Goal: Task Accomplishment & Management: Complete application form

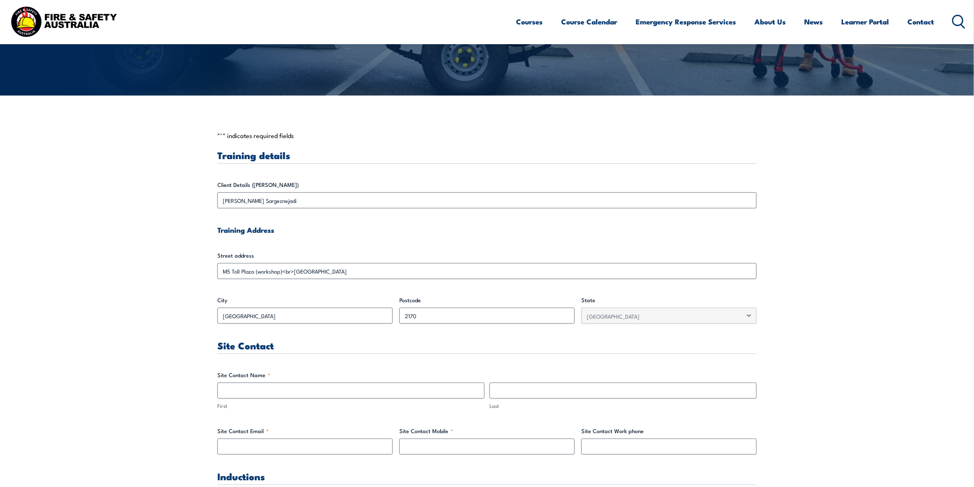
scroll to position [158, 0]
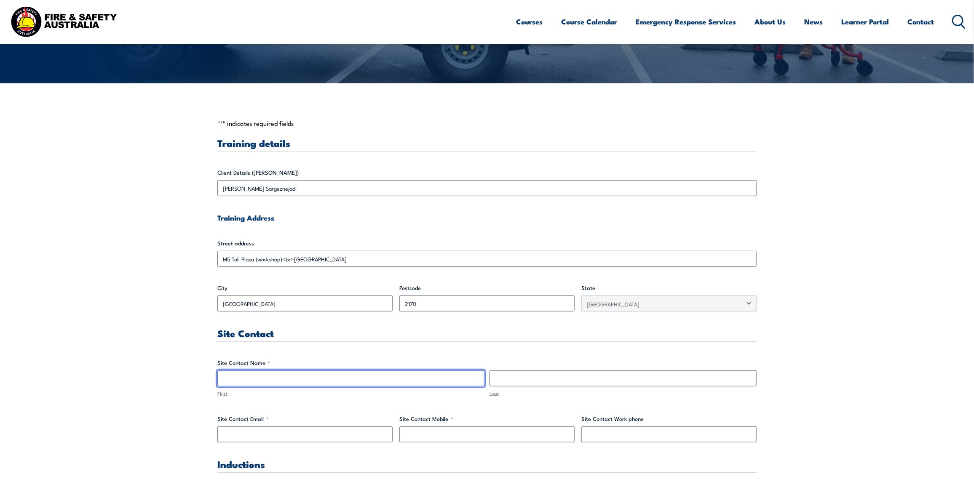
click at [227, 379] on input "First" at bounding box center [350, 379] width 267 height 16
click at [266, 376] on input "First" at bounding box center [350, 379] width 267 height 16
type input "[PERSON_NAME]"
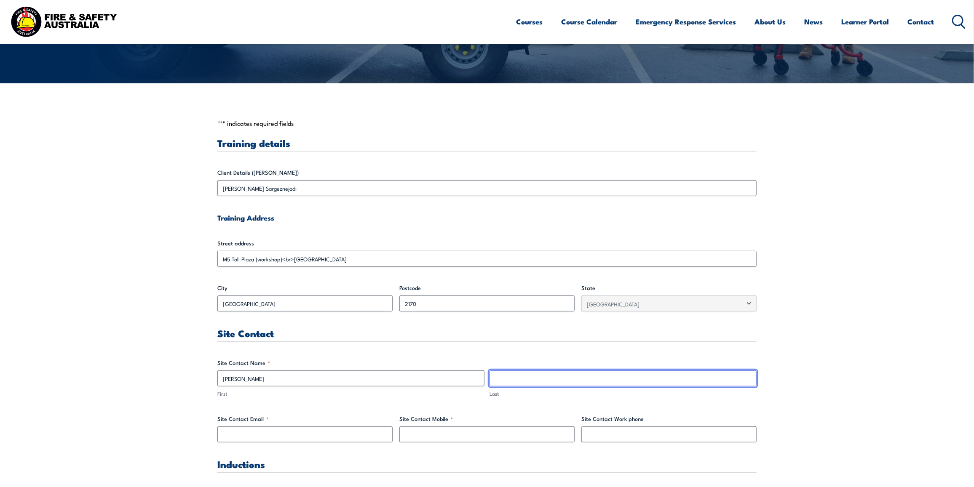
click at [540, 381] on input "Last" at bounding box center [622, 379] width 267 height 16
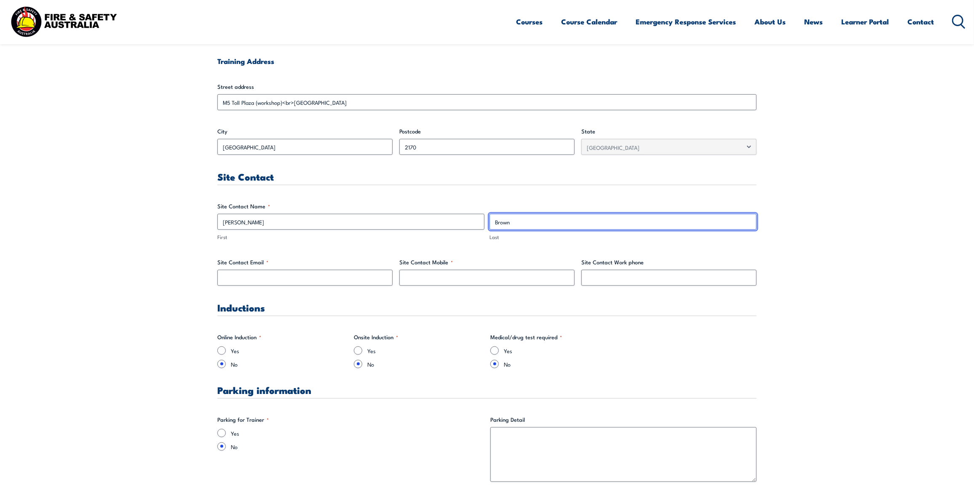
scroll to position [316, 0]
type input "Brown"
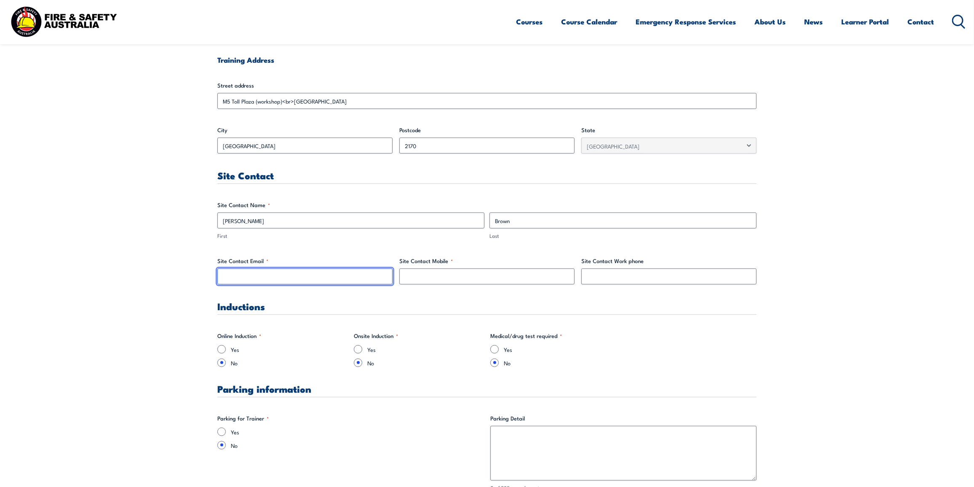
click at [291, 272] on input "Site Contact Email *" at bounding box center [304, 277] width 175 height 16
click at [239, 279] on input "Site Contact Email *" at bounding box center [304, 277] width 175 height 16
paste input "[PERSON_NAME][EMAIL_ADDRESS][DOMAIN_NAME]"
click at [226, 277] on input "[PERSON_NAME][EMAIL_ADDRESS][DOMAIN_NAME]" at bounding box center [304, 277] width 175 height 16
type input "[PERSON_NAME][EMAIL_ADDRESS][DOMAIN_NAME]"
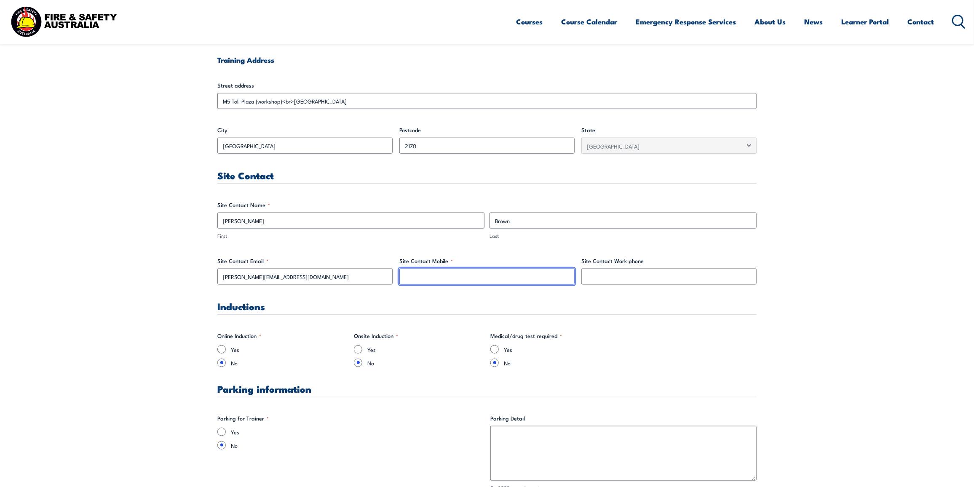
click at [416, 276] on input "Site Contact Mobile *" at bounding box center [486, 277] width 175 height 16
click at [407, 272] on input "Site Contact Mobile *" at bounding box center [486, 277] width 175 height 16
paste input "0428 744 275"
type input "0428 744 275"
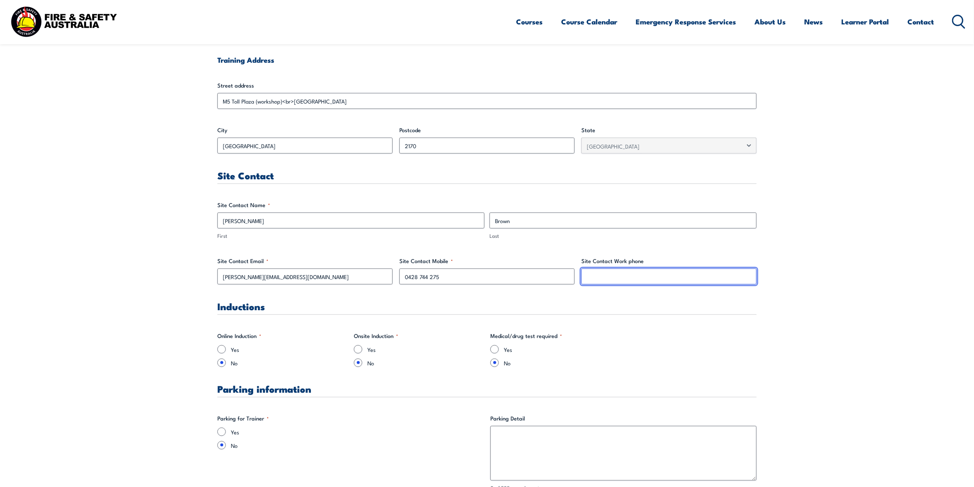
click at [590, 276] on input "Site Contact Work phone" at bounding box center [668, 277] width 175 height 16
paste input "0428 744 275"
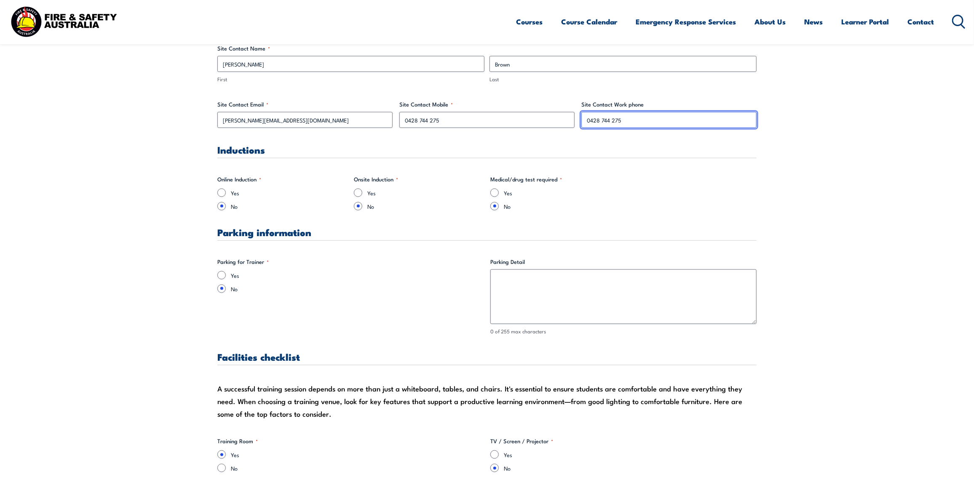
scroll to position [474, 0]
type input "0428 744 275"
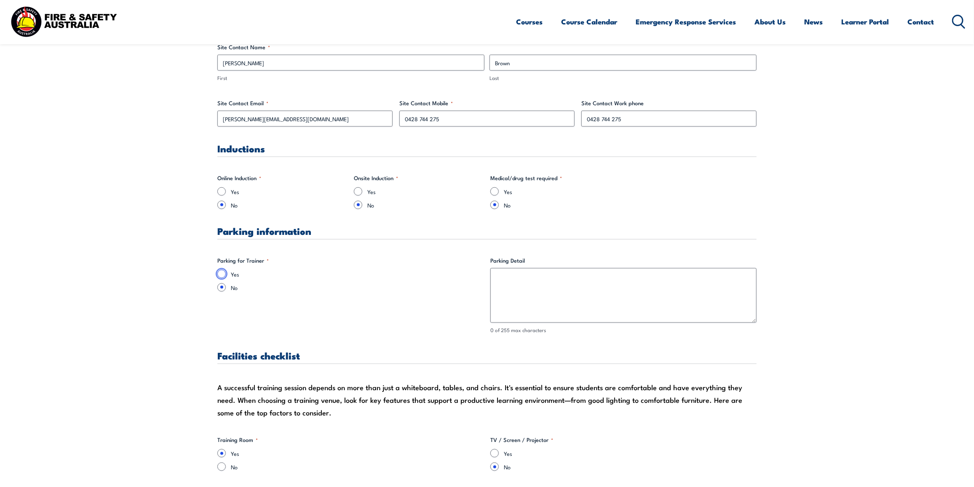
click at [222, 275] on input "Yes" at bounding box center [221, 274] width 8 height 8
radio input "true"
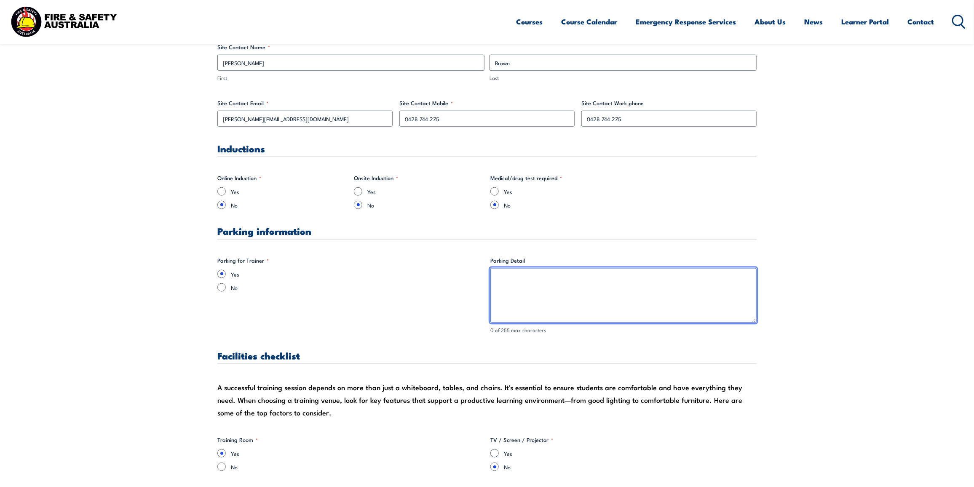
click at [501, 278] on textarea "Parking Detail" at bounding box center [623, 295] width 266 height 55
type textarea "P"
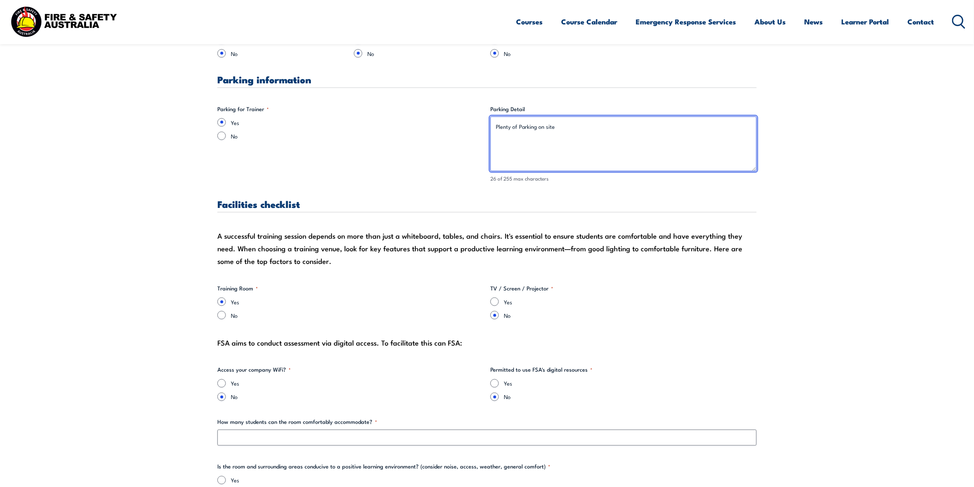
scroll to position [632, 0]
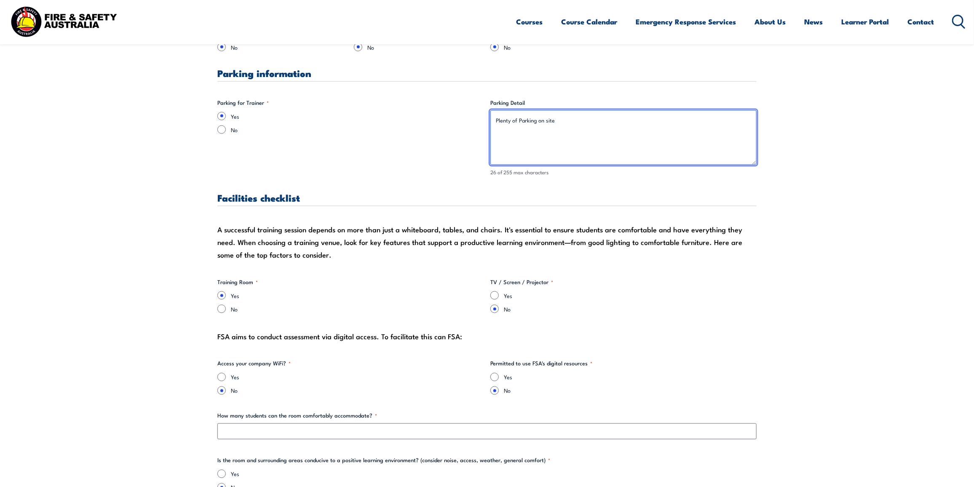
type textarea "Plenty of Parking on site"
click at [495, 297] on input "Yes" at bounding box center [494, 295] width 8 height 8
radio input "true"
click at [223, 378] on input "Yes" at bounding box center [221, 377] width 8 height 8
radio input "true"
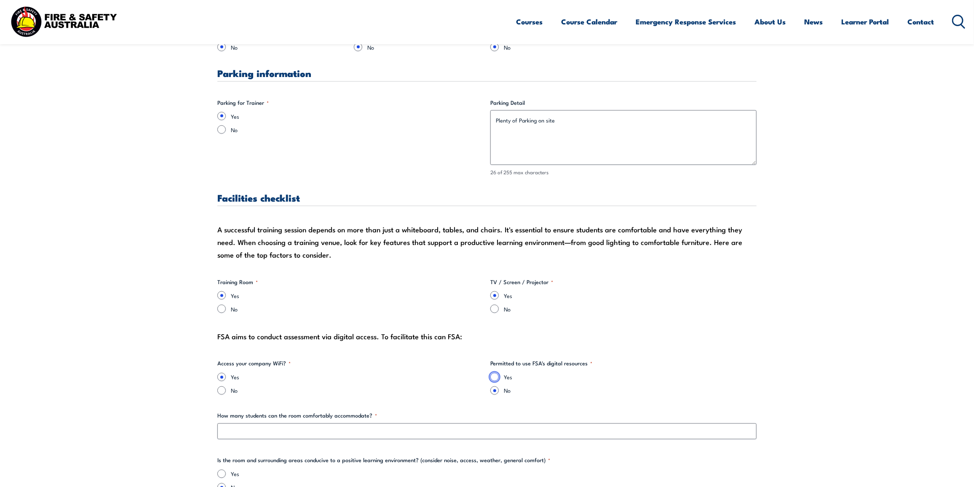
click at [495, 380] on input "Yes" at bounding box center [494, 377] width 8 height 8
radio input "true"
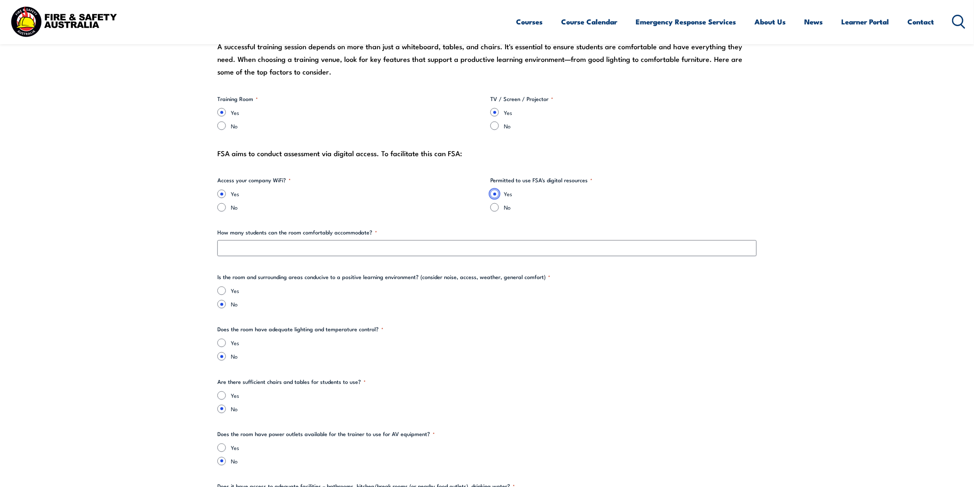
scroll to position [842, 0]
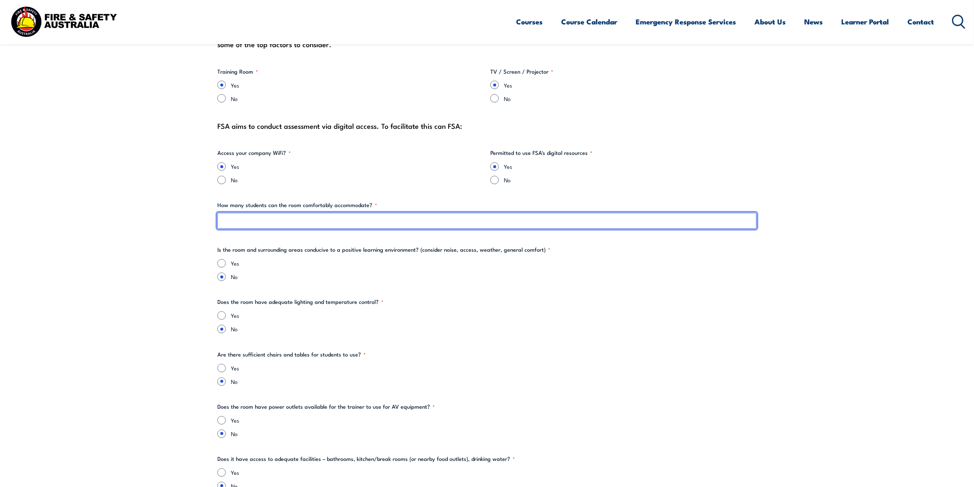
click at [250, 218] on input "How many students can the room comfortably accommodate? *" at bounding box center [486, 221] width 539 height 16
type input "15+"
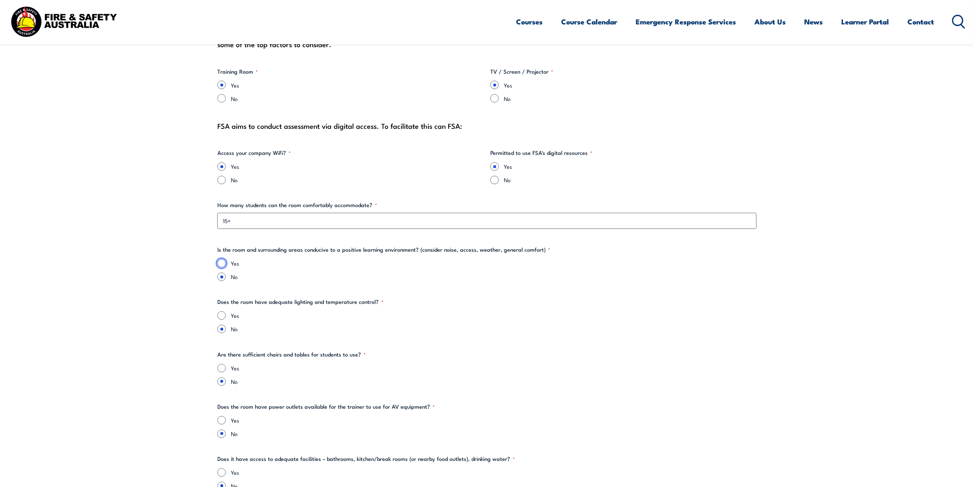
click at [222, 265] on input "Yes" at bounding box center [221, 263] width 8 height 8
radio input "true"
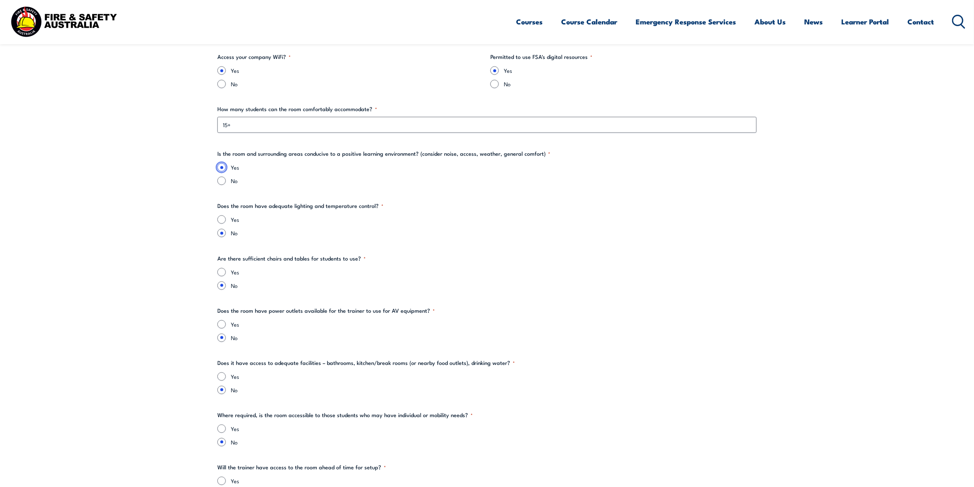
scroll to position [948, 0]
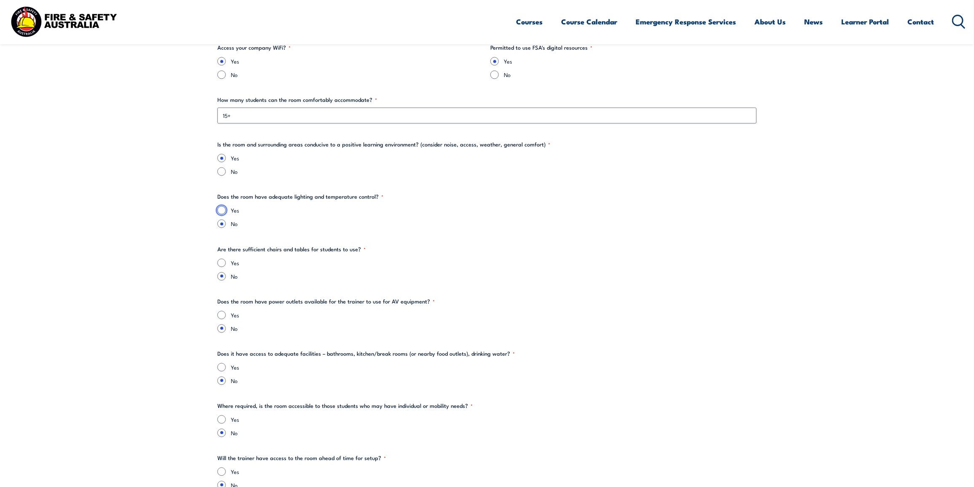
click at [221, 209] on input "Yes" at bounding box center [221, 210] width 8 height 8
radio input "true"
click at [223, 260] on input "Yes" at bounding box center [221, 263] width 8 height 8
radio input "true"
click at [222, 317] on input "Yes" at bounding box center [221, 315] width 8 height 8
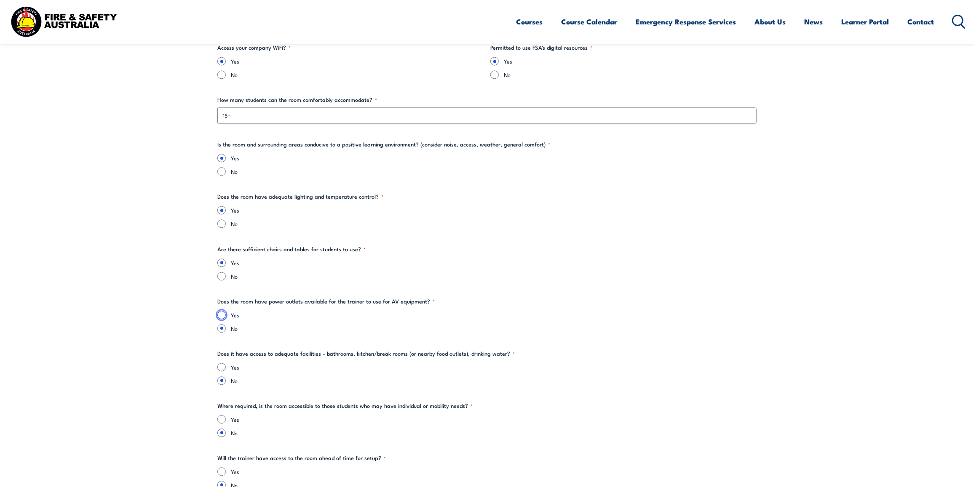
radio input "true"
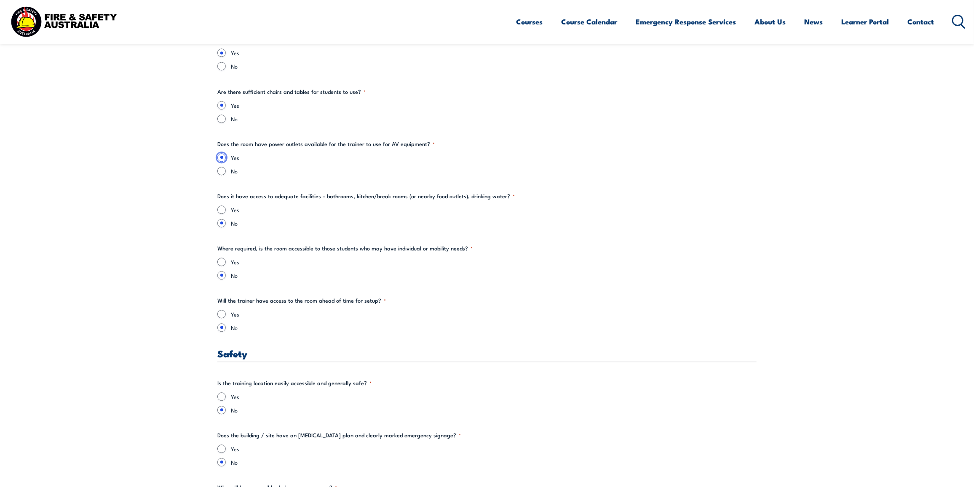
scroll to position [1158, 0]
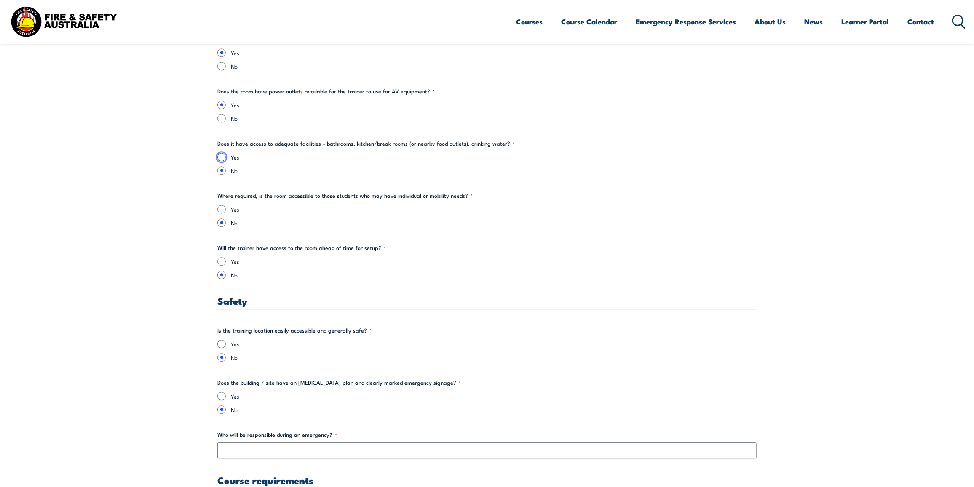
click at [222, 158] on input "Yes" at bounding box center [221, 157] width 8 height 8
radio input "true"
click at [222, 210] on input "Yes" at bounding box center [221, 209] width 8 height 8
radio input "true"
click at [224, 264] on input "Yes" at bounding box center [221, 261] width 8 height 8
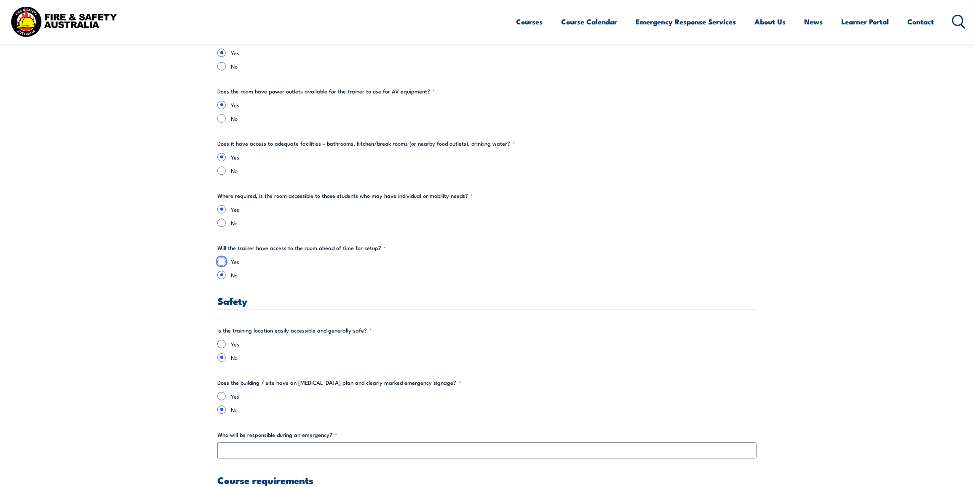
radio input "true"
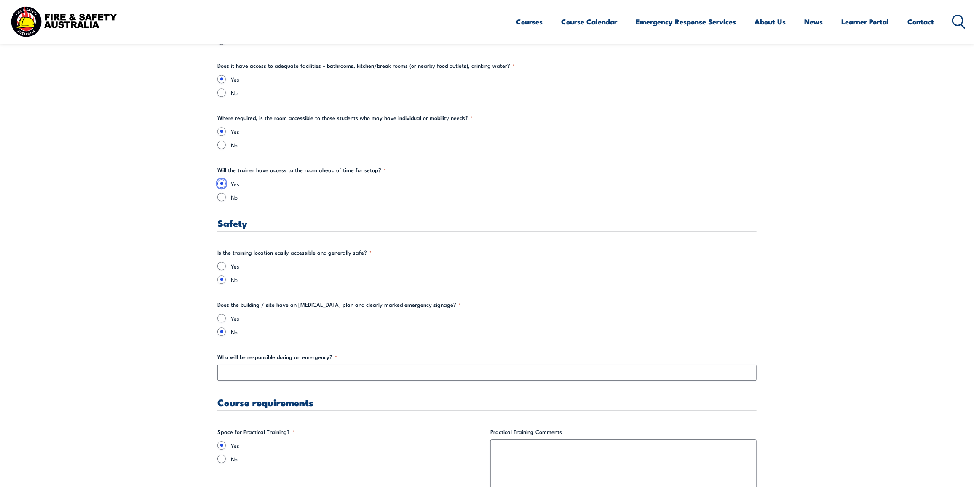
scroll to position [1263, 0]
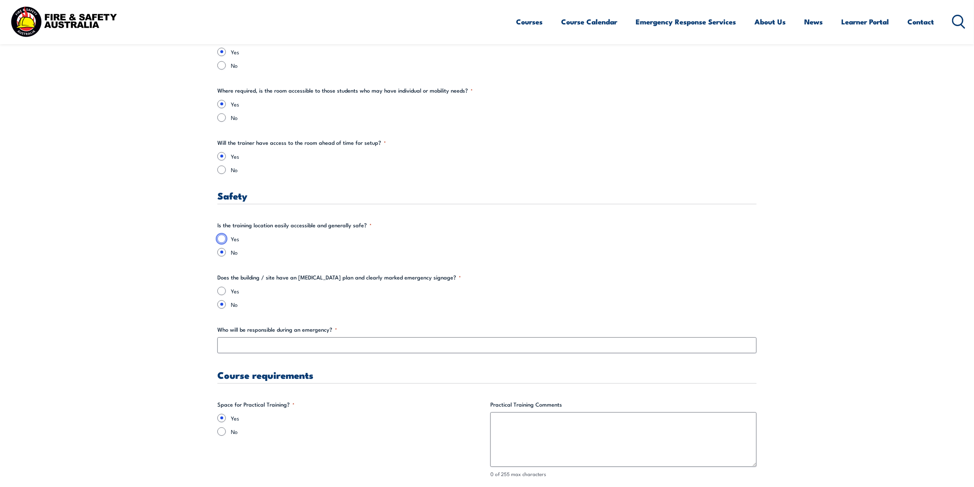
click at [221, 243] on input "Yes" at bounding box center [221, 239] width 8 height 8
radio input "true"
click at [220, 290] on input "Yes" at bounding box center [221, 291] width 8 height 8
radio input "true"
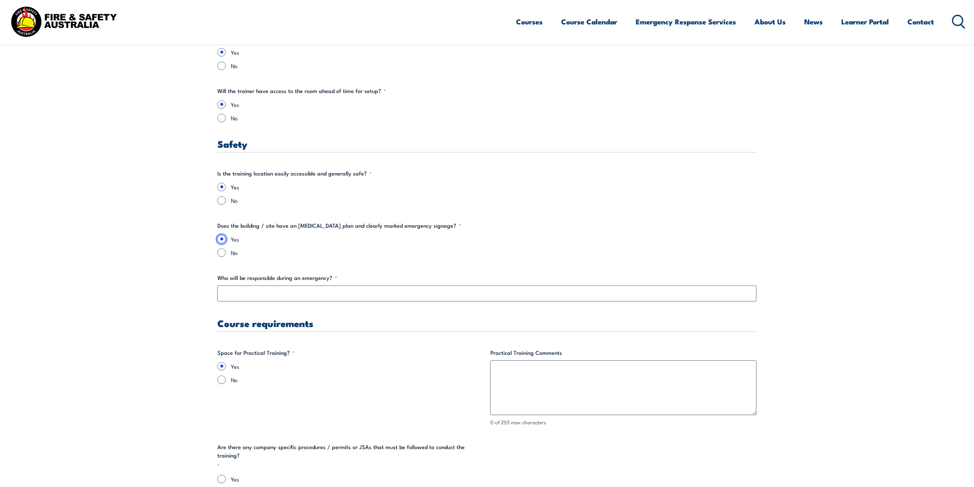
scroll to position [1316, 0]
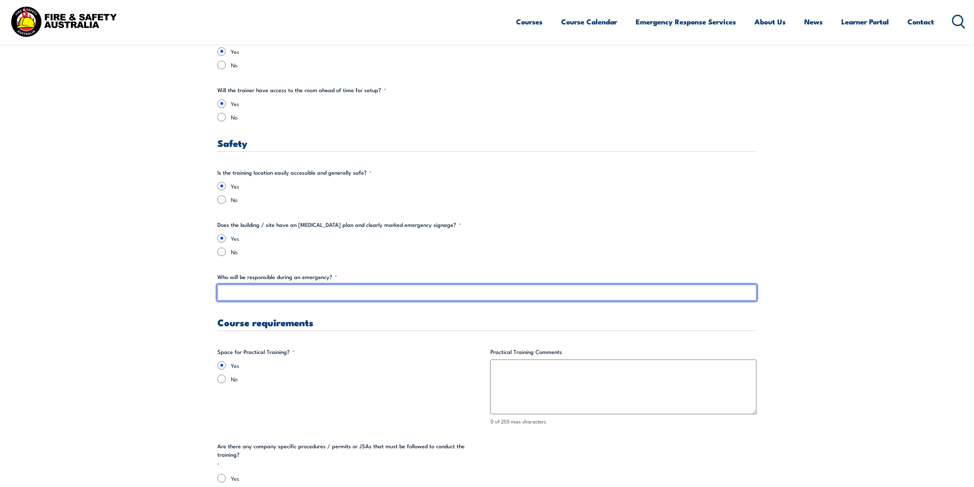
click at [233, 295] on input "Who will be responsible during an emergency? *" at bounding box center [486, 293] width 539 height 16
click at [245, 291] on input "All Staff First Aid Trained and" at bounding box center [486, 293] width 539 height 16
drag, startPoint x: 302, startPoint y: 294, endPoint x: 218, endPoint y: 291, distance: 84.7
click at [218, 291] on input "All Staff First Aid Trained and" at bounding box center [486, 293] width 539 height 16
click at [223, 294] on input "Supervisor on duty" at bounding box center [486, 293] width 539 height 16
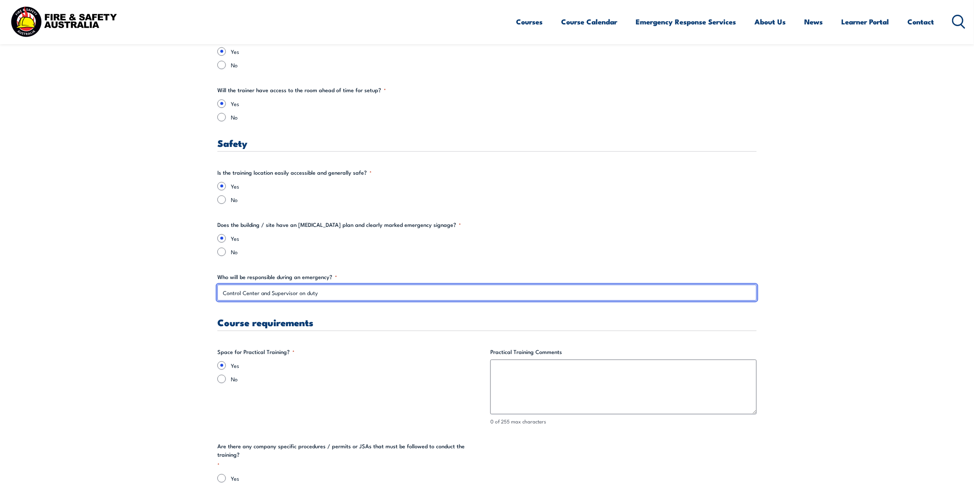
click at [320, 295] on input "Control Center and Supervisor on duty" at bounding box center [486, 293] width 539 height 16
drag, startPoint x: 223, startPoint y: 293, endPoint x: 268, endPoint y: 299, distance: 45.6
click at [268, 299] on input "Control Center and Supervisor on duty" at bounding box center [486, 293] width 539 height 16
click at [314, 295] on input "TCRO's and Supervisor on duty" at bounding box center [486, 293] width 539 height 16
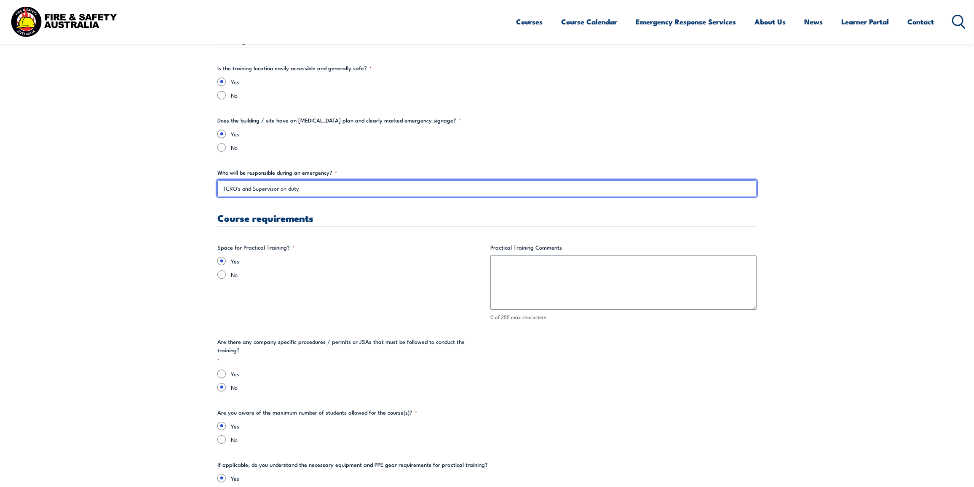
scroll to position [1421, 0]
type input "TCRO's and Supervisor on duty"
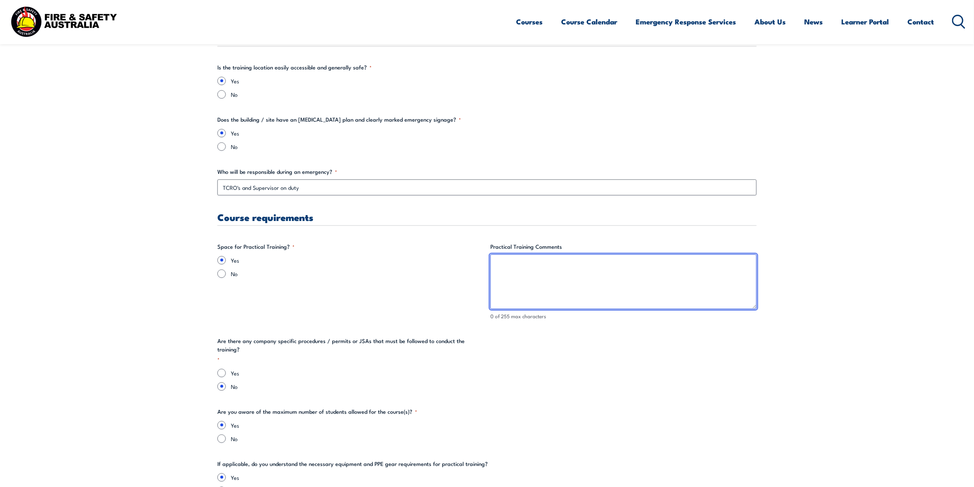
click at [497, 264] on textarea "Practical Training Comments" at bounding box center [623, 281] width 266 height 55
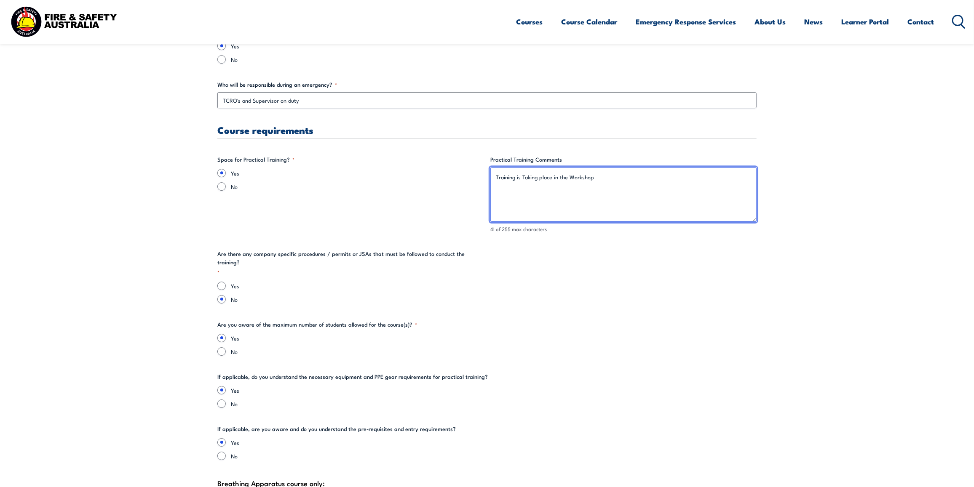
scroll to position [1527, 0]
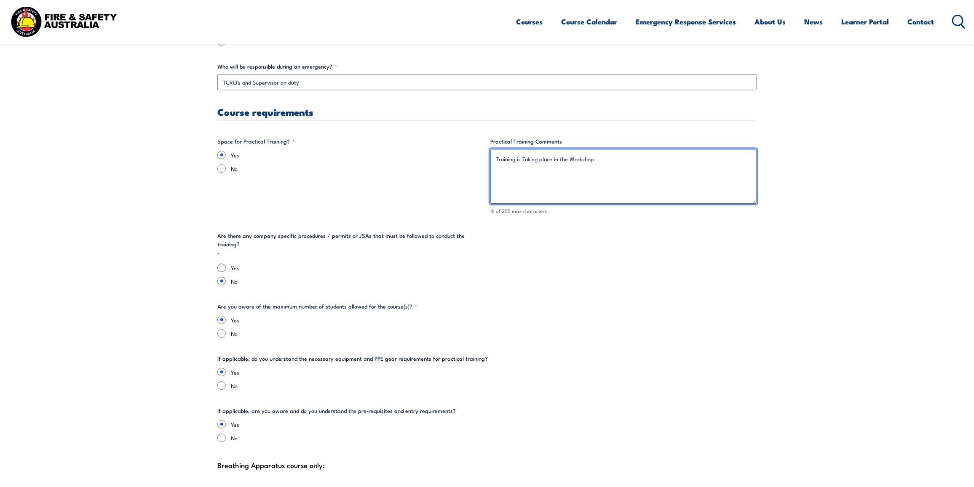
type textarea "Training is Taking place in the Workshop"
click at [220, 264] on input "Yes" at bounding box center [221, 268] width 8 height 8
radio input "true"
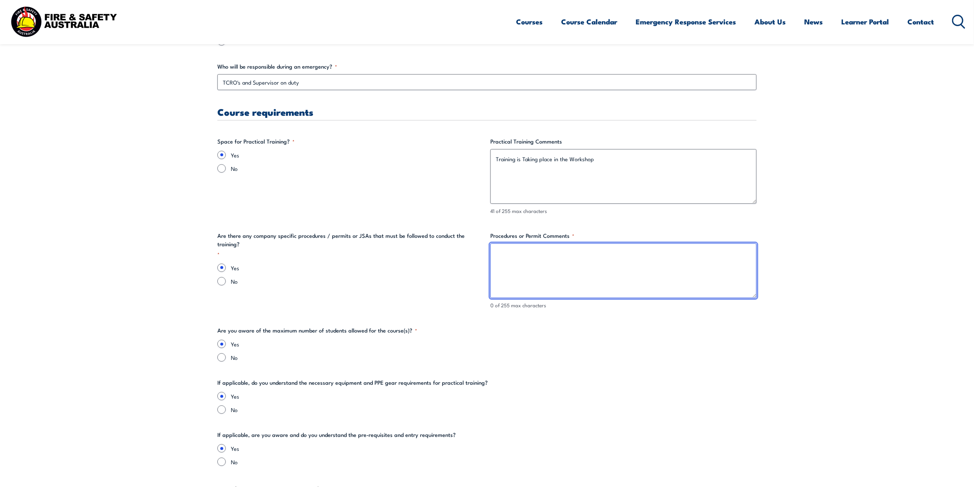
click at [519, 264] on textarea "Procedures or Permit Comments *" at bounding box center [623, 270] width 266 height 55
click at [504, 256] on textarea "Hot Permit" at bounding box center [623, 270] width 266 height 55
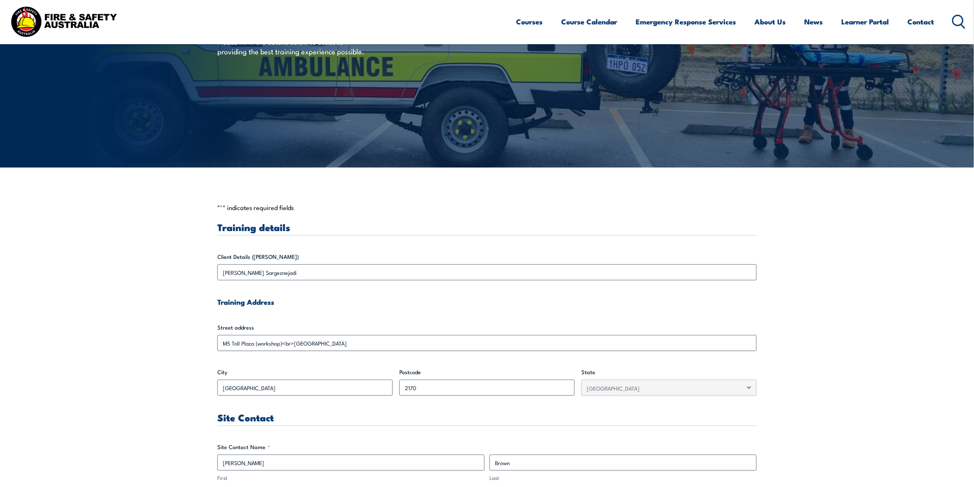
scroll to position [105, 0]
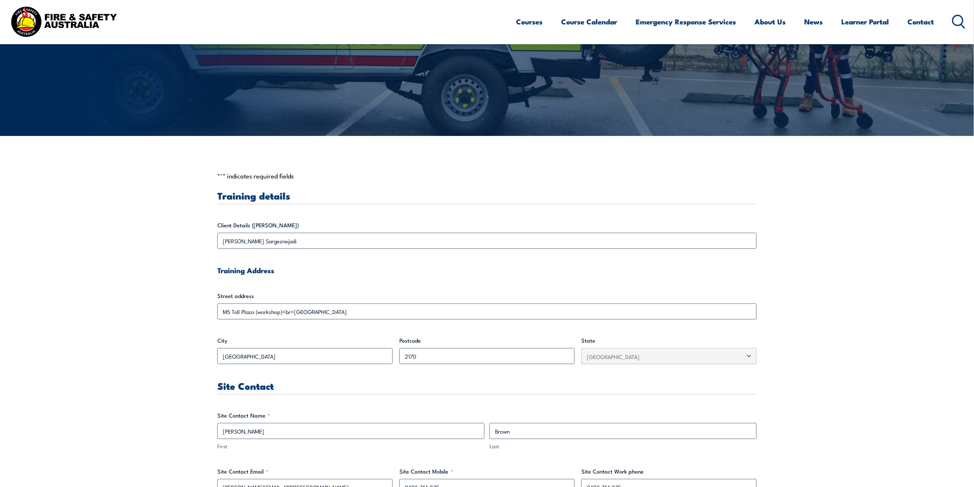
type textarea "Hot Work Permit"
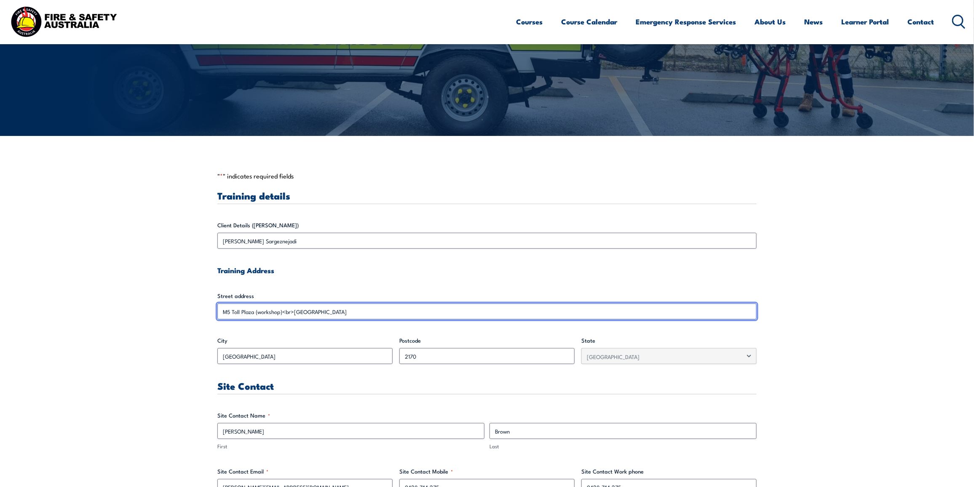
click at [331, 312] on input "M5 Toll Plaza (workshop)<br>[GEOGRAPHIC_DATA]" at bounding box center [486, 312] width 539 height 16
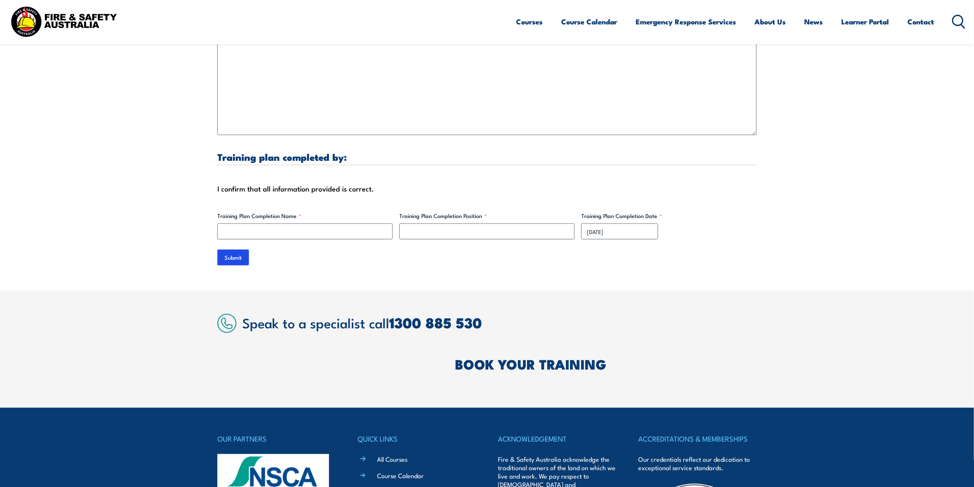
scroll to position [2527, 0]
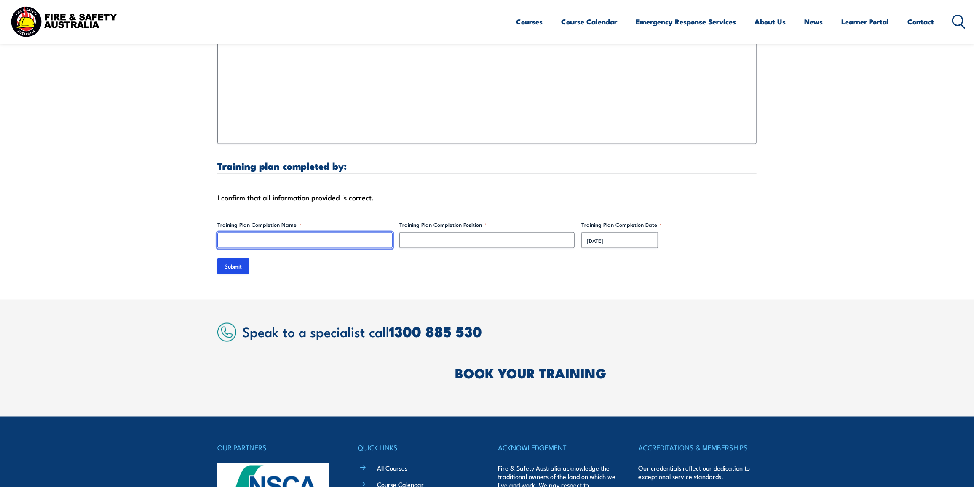
click at [289, 241] on input "Training Plan Completion Name *" at bounding box center [304, 240] width 175 height 16
type input "[PERSON_NAME] Sargeznejadi"
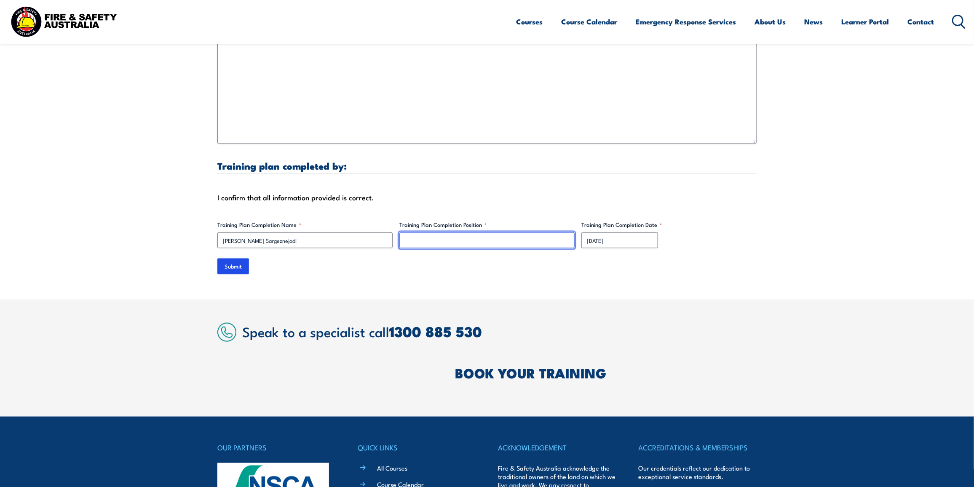
click at [419, 241] on input "Training Plan Completion Position *" at bounding box center [486, 240] width 175 height 16
paste input "Network Training and SHEQ Administrator"
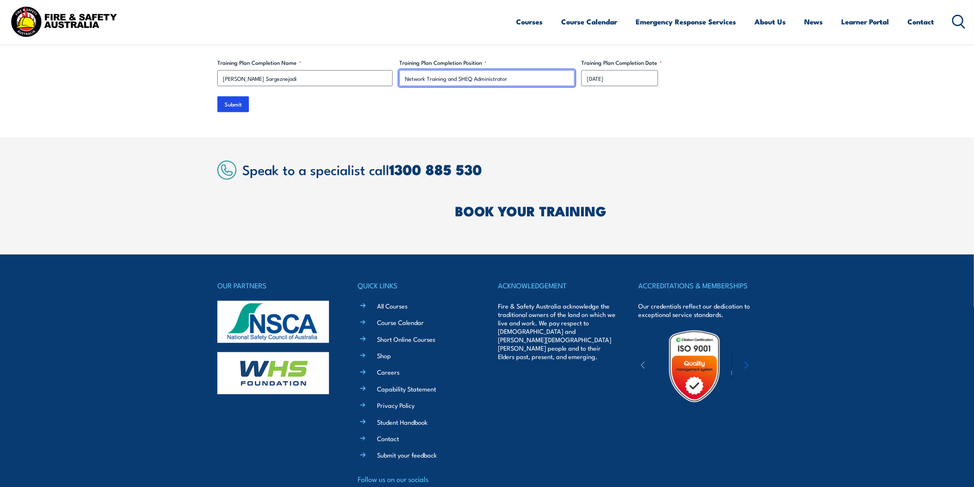
scroll to position [2532, 0]
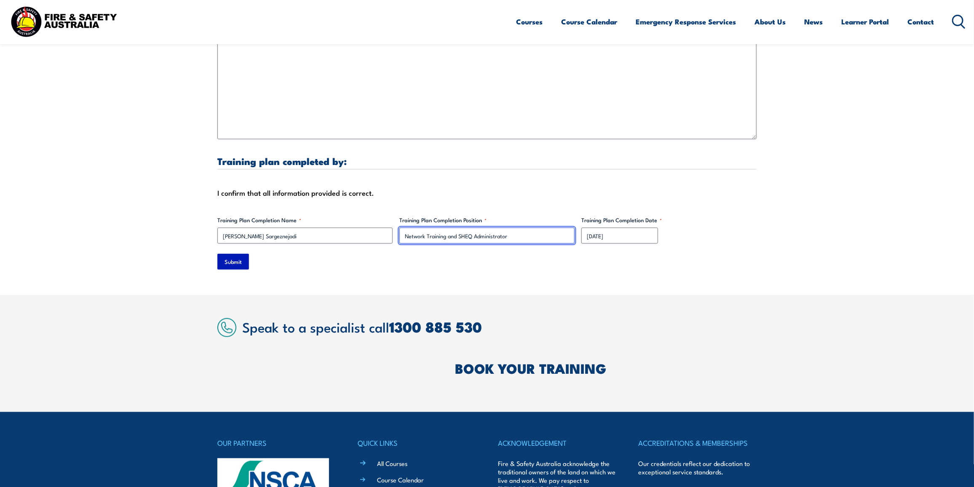
type input "Network Training and SHEQ Administrator"
click at [235, 261] on input "Submit" at bounding box center [233, 262] width 32 height 16
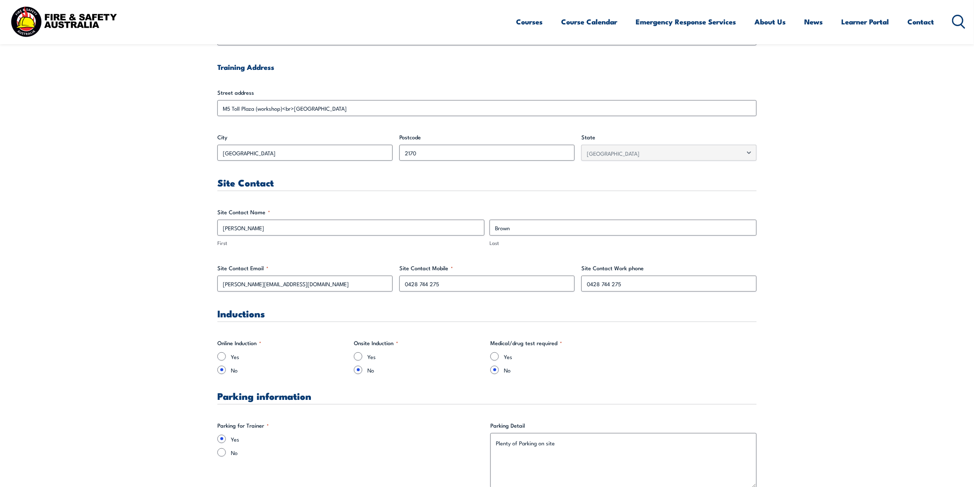
scroll to position [0, 0]
